Goal: Check status: Check status

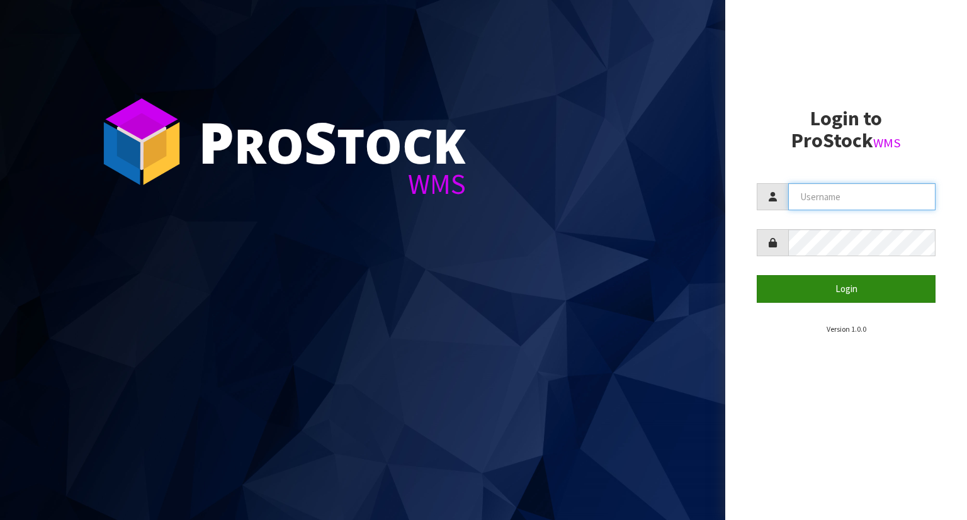
type input "YOURREFORMER"
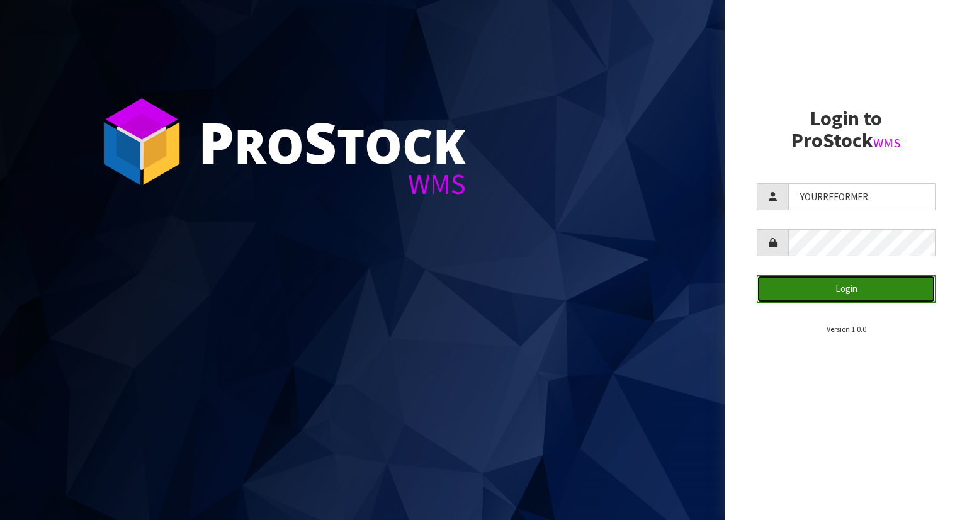
click at [846, 298] on button "Login" at bounding box center [846, 288] width 179 height 27
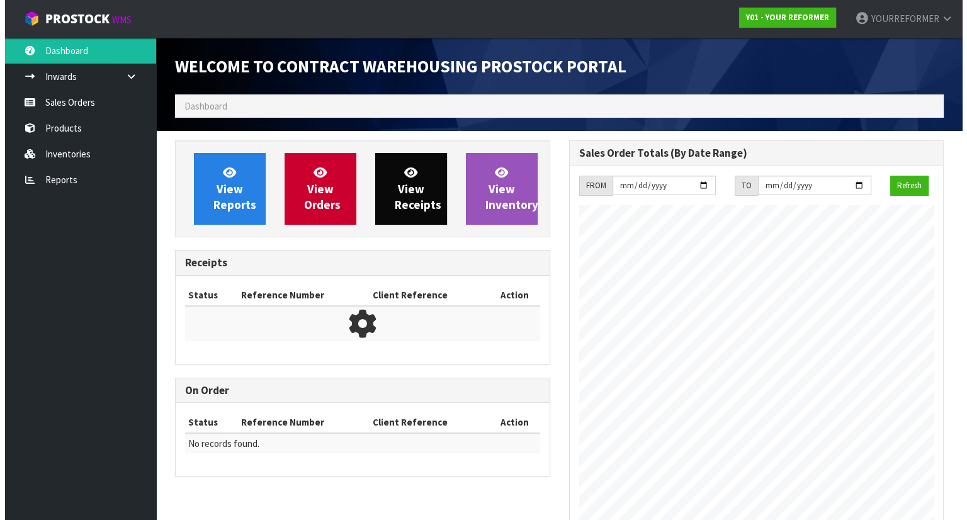
scroll to position [655, 393]
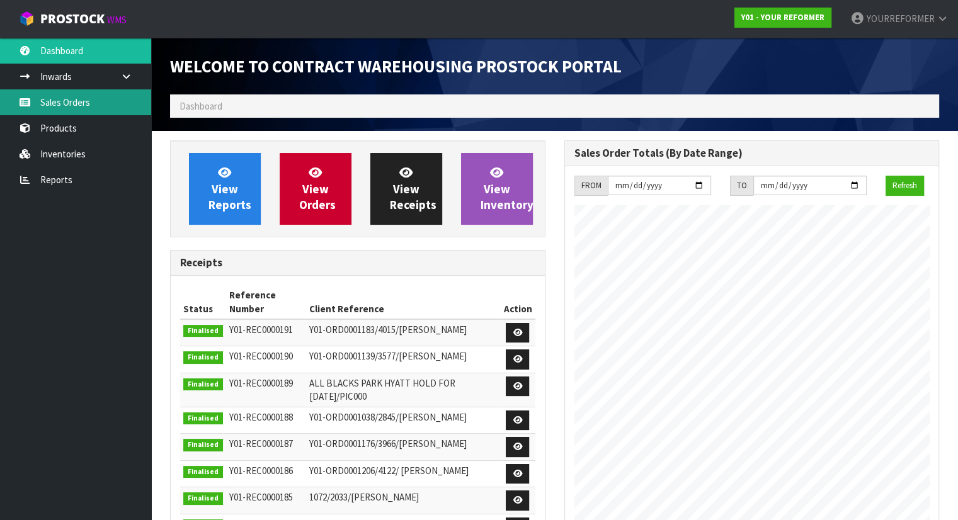
click at [102, 103] on link "Sales Orders" at bounding box center [75, 102] width 151 height 26
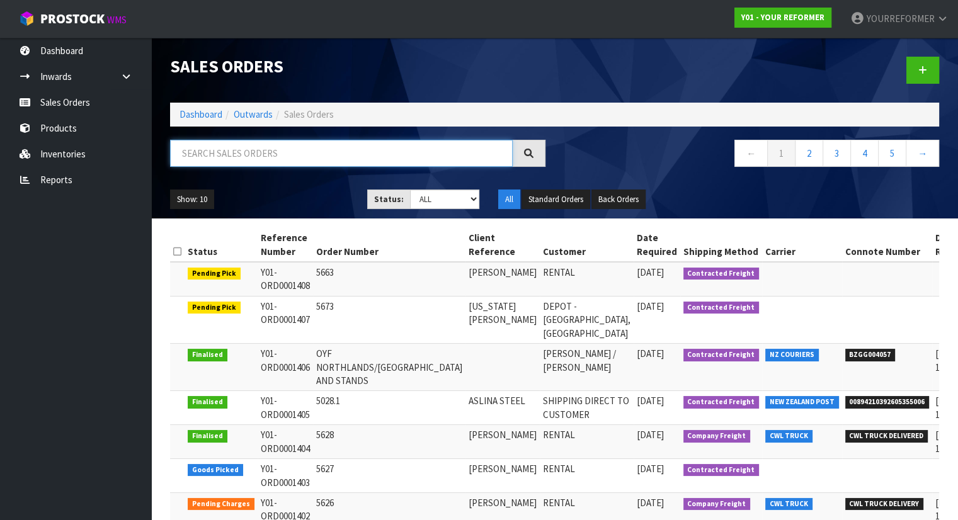
click at [230, 154] on input "text" at bounding box center [341, 153] width 342 height 27
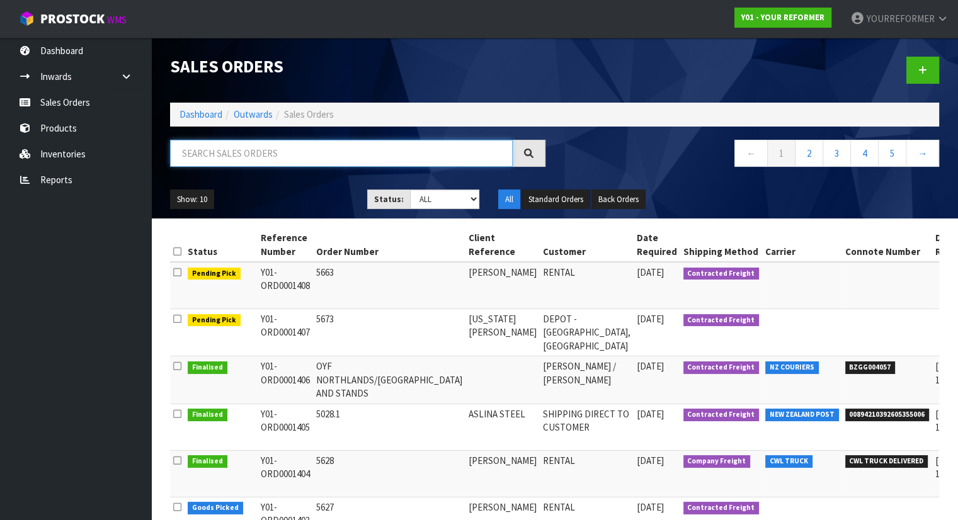
paste input "5405"
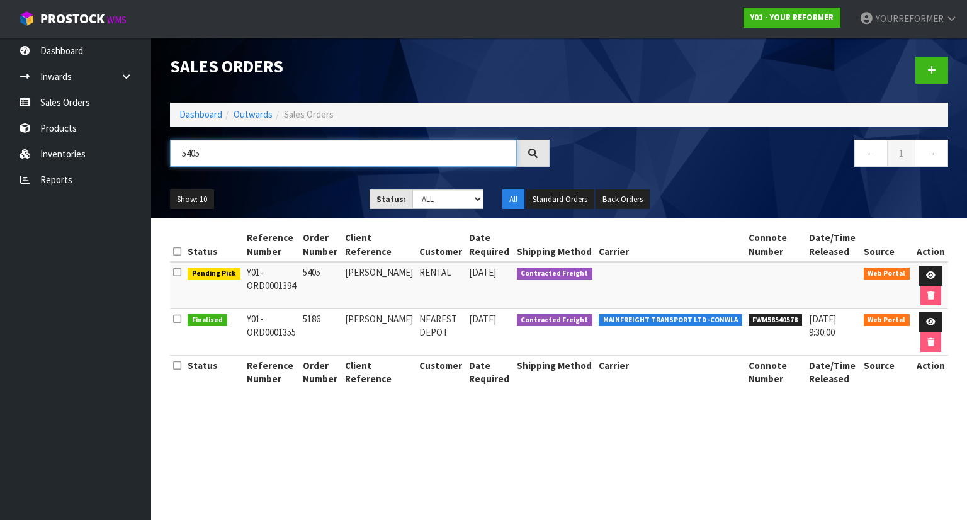
type input "5405"
click at [322, 273] on td "5405" at bounding box center [321, 285] width 42 height 47
copy td "5405"
